Goal: Task Accomplishment & Management: Use online tool/utility

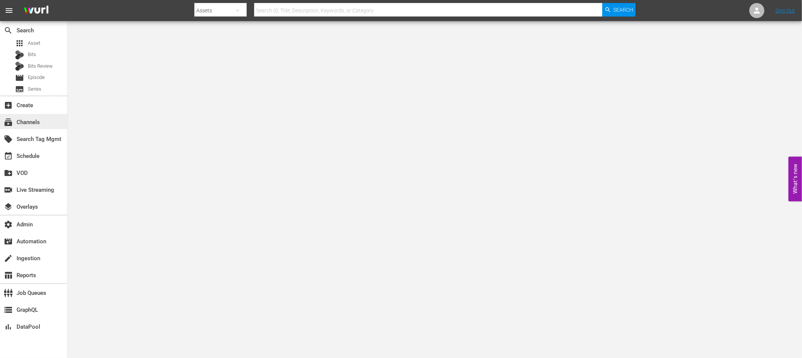
click at [34, 120] on div "subscriptions Channels" at bounding box center [21, 121] width 42 height 7
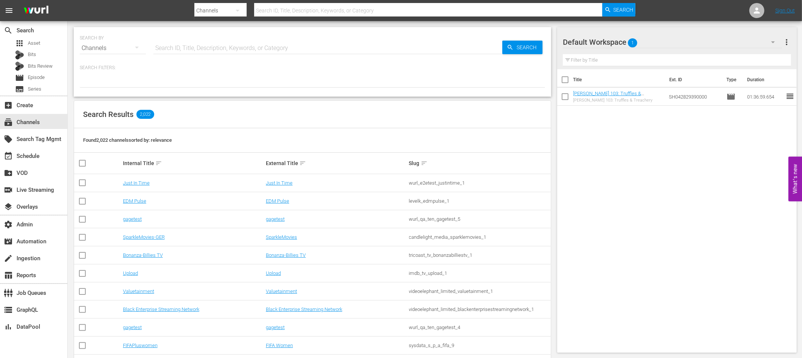
click at [187, 48] on input "text" at bounding box center [327, 48] width 349 height 18
type input "amai"
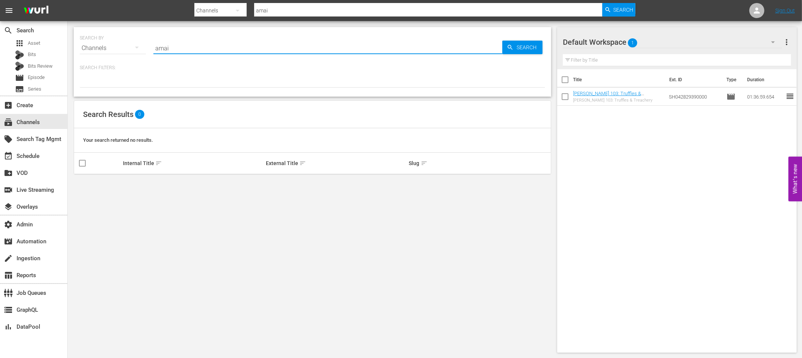
type input "amai="
type input "ama"
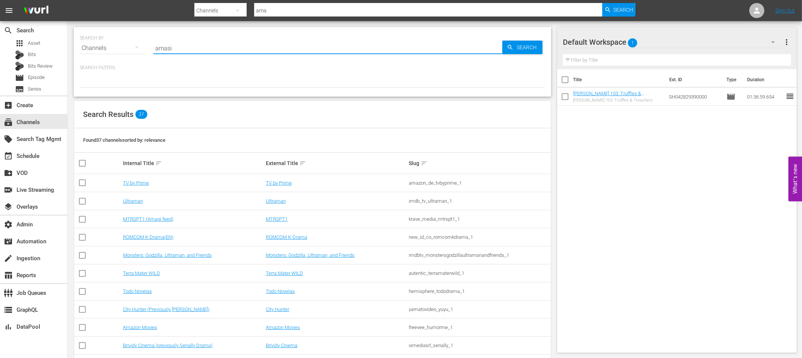
type input "amasia"
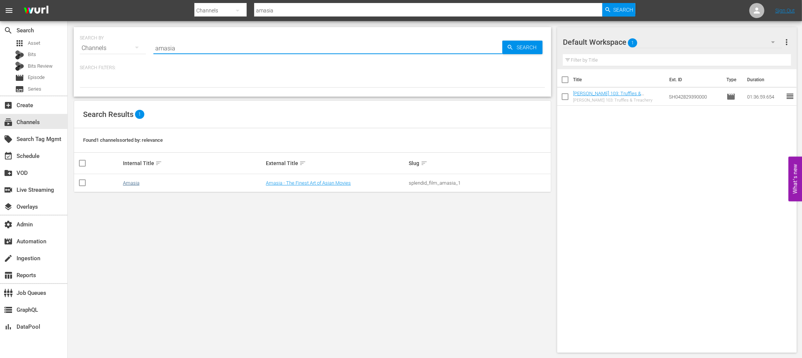
type input "amasia"
click at [131, 183] on link "Amasia" at bounding box center [131, 183] width 17 height 6
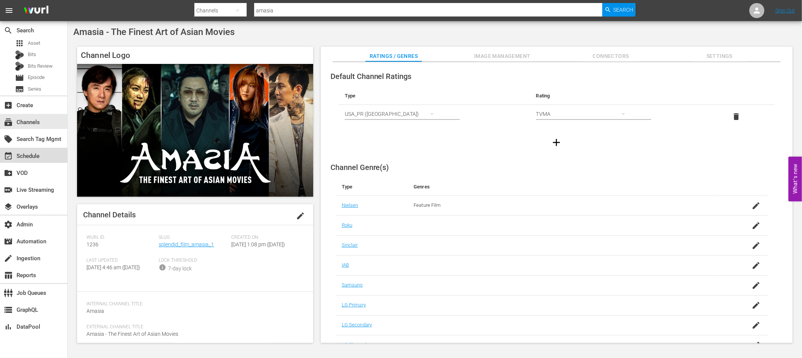
click at [29, 155] on div "event_available Schedule" at bounding box center [21, 155] width 42 height 7
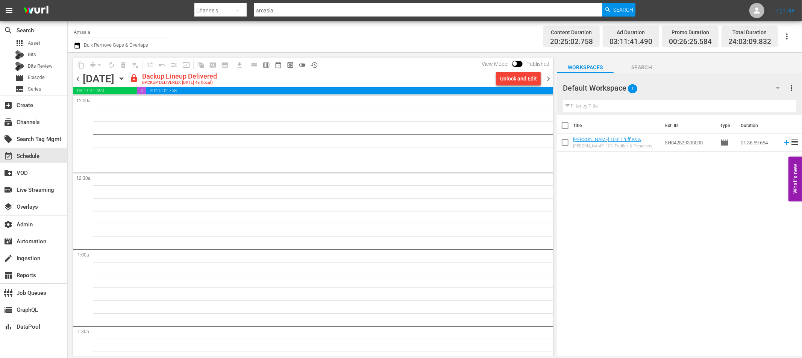
click at [79, 79] on span "chevron_left" at bounding box center [77, 78] width 9 height 9
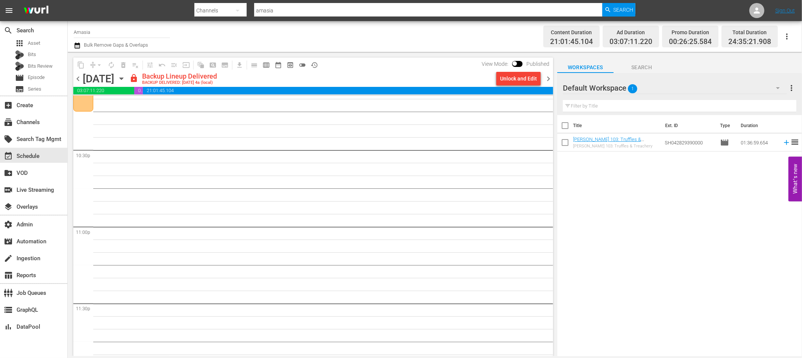
scroll to position [3400, 0]
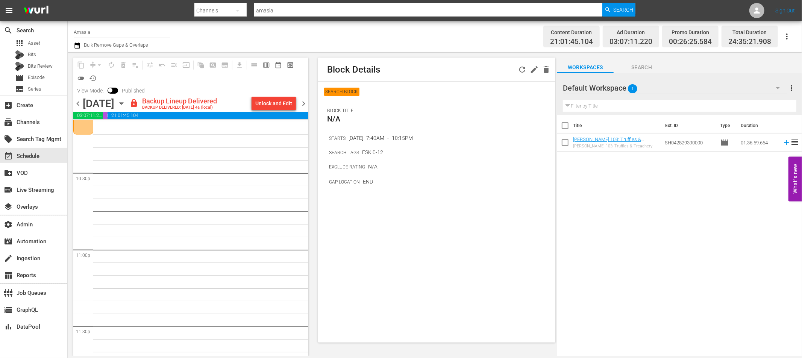
click at [345, 92] on p "SEARCH BLOCK" at bounding box center [341, 92] width 35 height 8
click at [530, 70] on icon "button" at bounding box center [534, 69] width 9 height 9
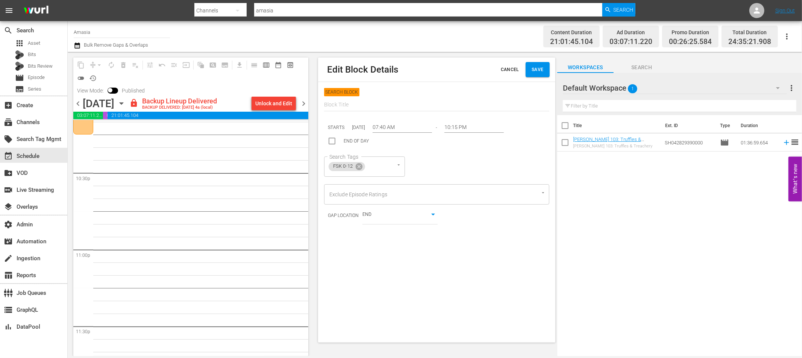
click at [276, 76] on div "content_copy compress arrow_drop_down autorenew_outlined delete_forever_outline…" at bounding box center [190, 71] width 235 height 27
click at [112, 90] on input "checkbox" at bounding box center [110, 91] width 16 height 5
checkbox input "true"
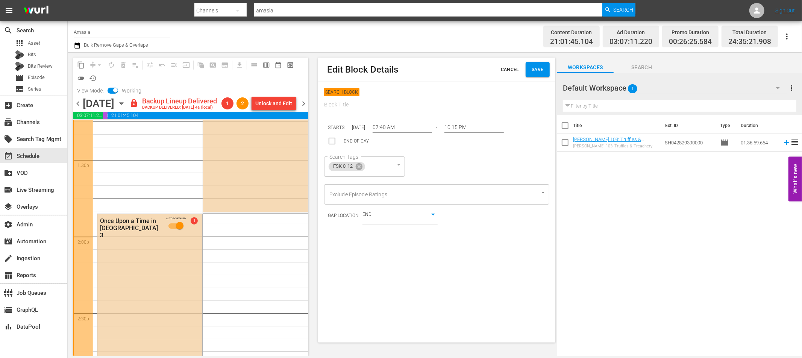
scroll to position [2034, 0]
click at [92, 79] on span "history_outlined" at bounding box center [93, 78] width 8 height 8
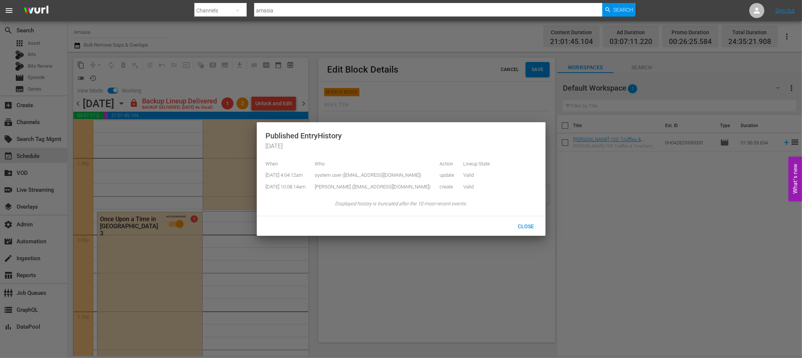
click at [271, 238] on div at bounding box center [401, 179] width 802 height 358
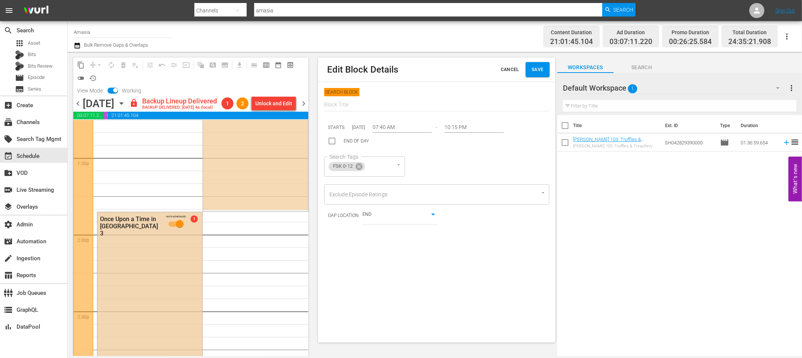
click at [180, 222] on input "AUTO-SCHEDULED" at bounding box center [179, 225] width 43 height 11
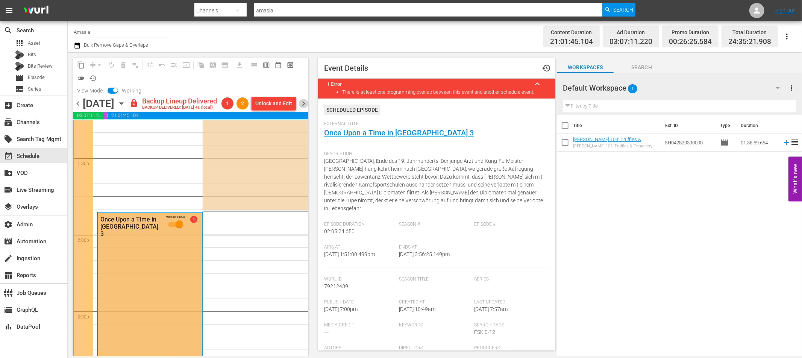
click at [304, 102] on span "chevron_right" at bounding box center [303, 103] width 9 height 9
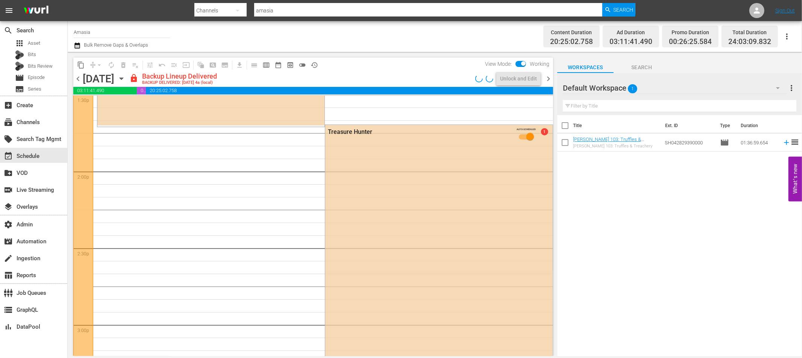
scroll to position [2022, 0]
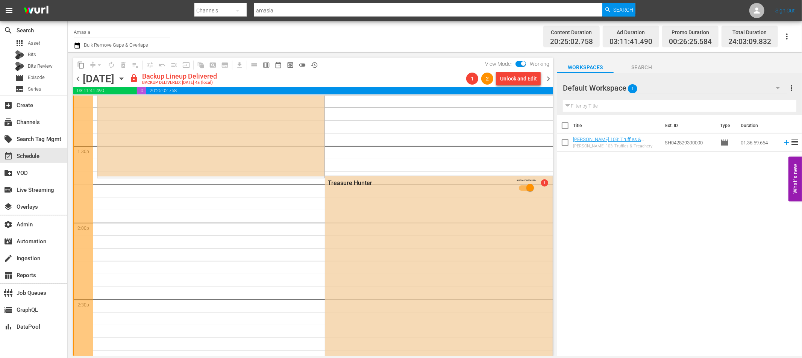
click at [549, 78] on span "chevron_right" at bounding box center [548, 78] width 9 height 9
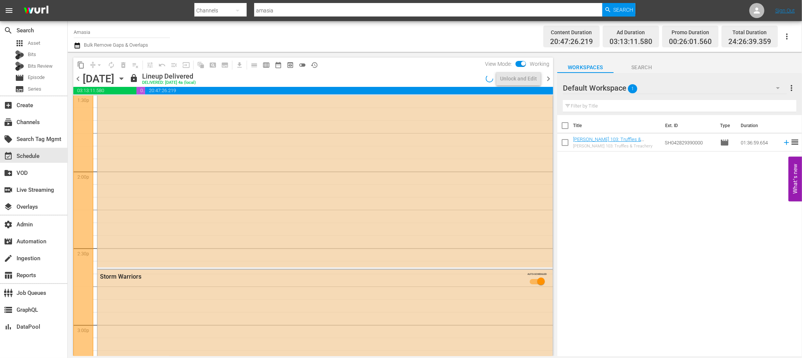
scroll to position [2022, 0]
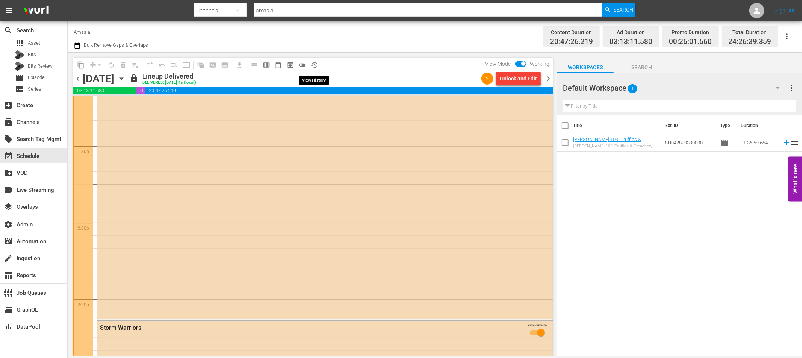
click at [313, 65] on span "history_outlined" at bounding box center [315, 65] width 8 height 8
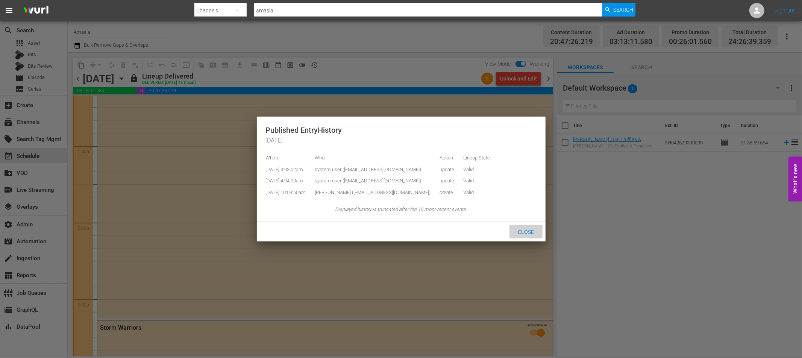
click at [530, 229] on span "Close" at bounding box center [526, 232] width 28 height 6
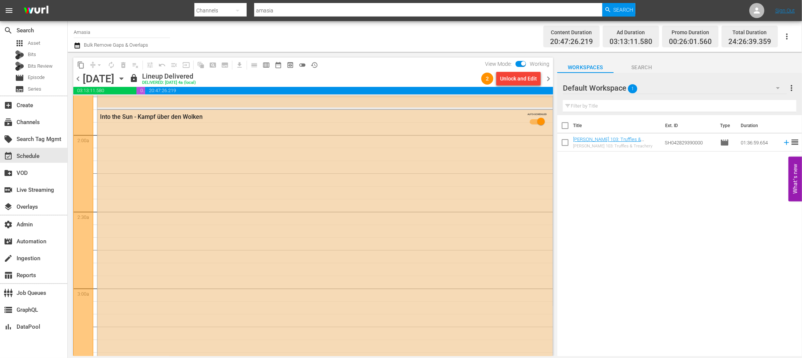
scroll to position [0, 0]
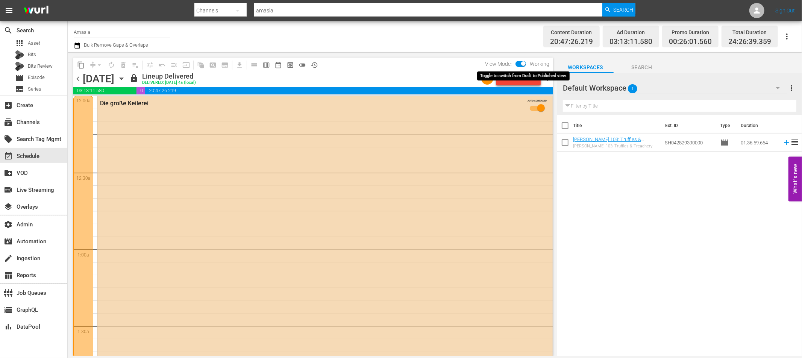
click at [525, 64] on input "checkbox" at bounding box center [524, 64] width 16 height 5
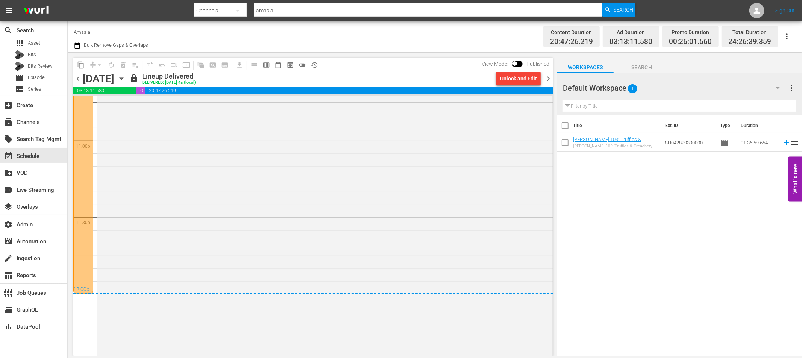
scroll to position [3491, 0]
click at [314, 65] on span "history_outlined" at bounding box center [315, 65] width 8 height 8
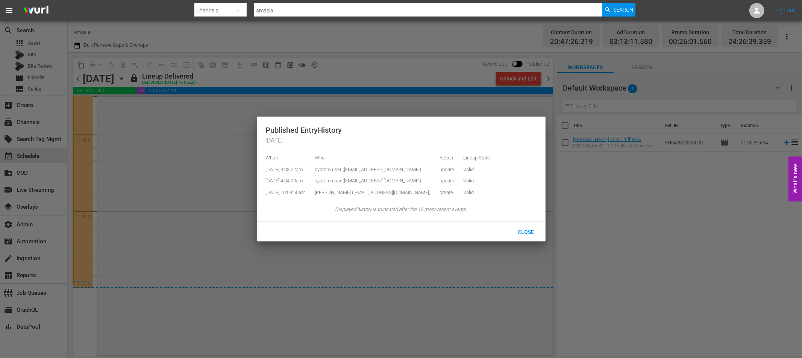
drag, startPoint x: 425, startPoint y: 59, endPoint x: 469, endPoint y: 58, distance: 44.4
click at [425, 59] on div at bounding box center [401, 179] width 802 height 358
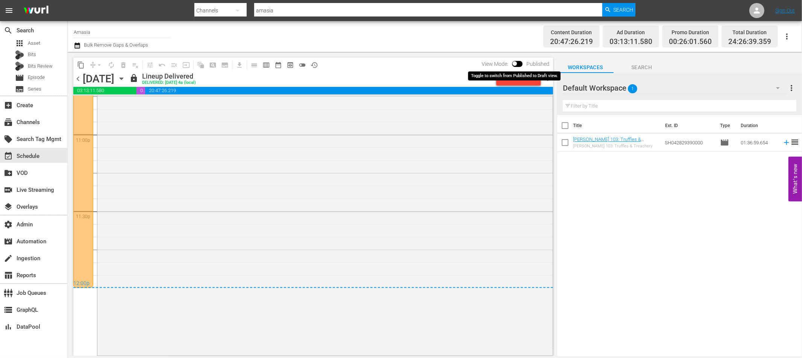
click at [514, 63] on input "checkbox" at bounding box center [515, 64] width 16 height 5
checkbox input "true"
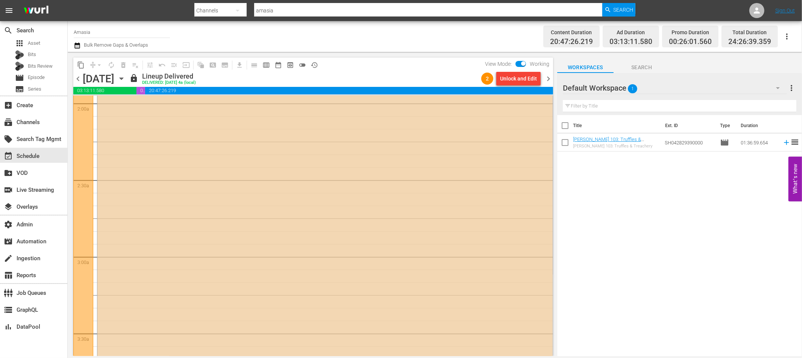
scroll to position [0, 0]
